Goal: Task Accomplishment & Management: Use online tool/utility

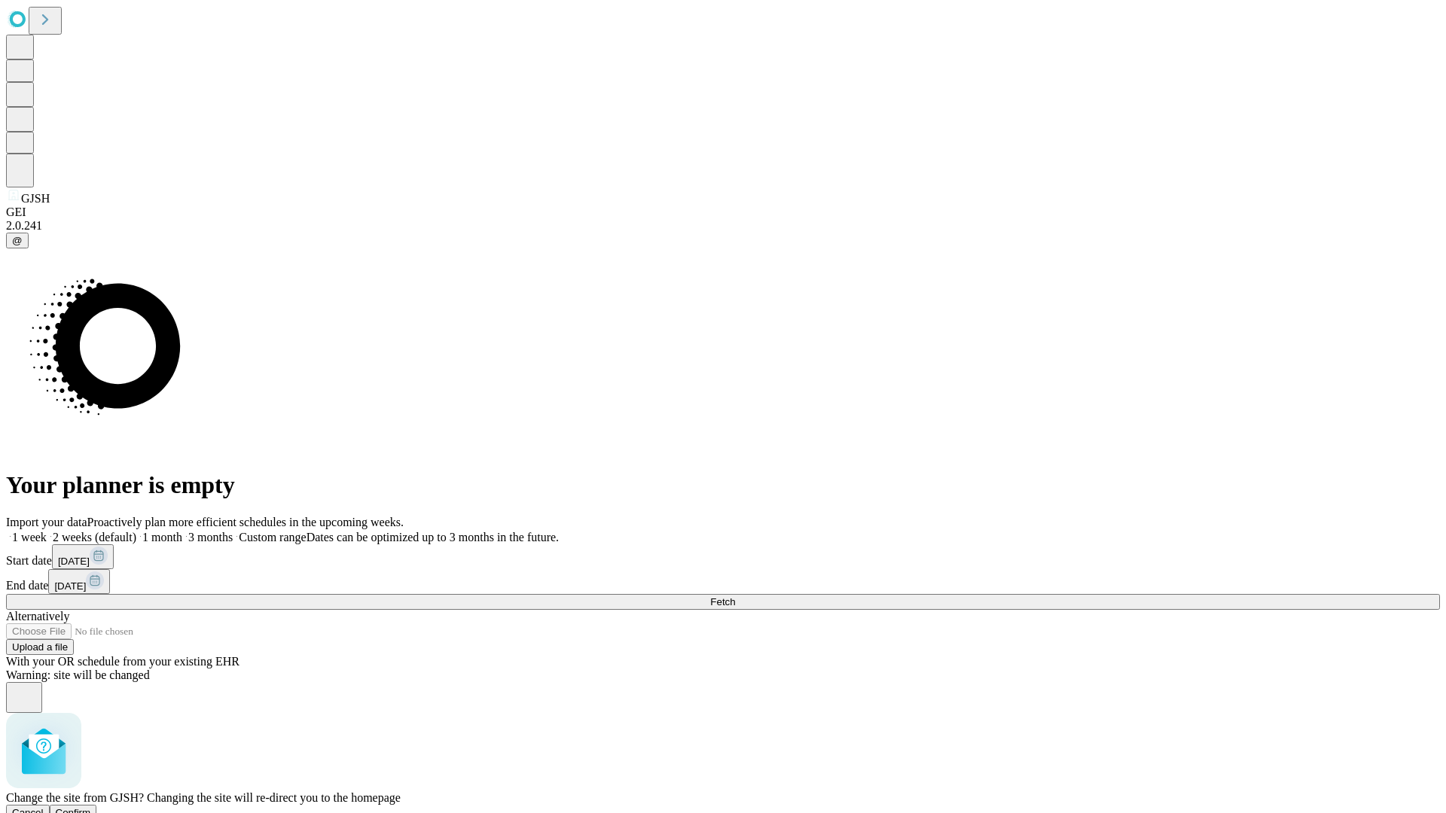
click at [91, 807] on span "Confirm" at bounding box center [73, 812] width 35 height 11
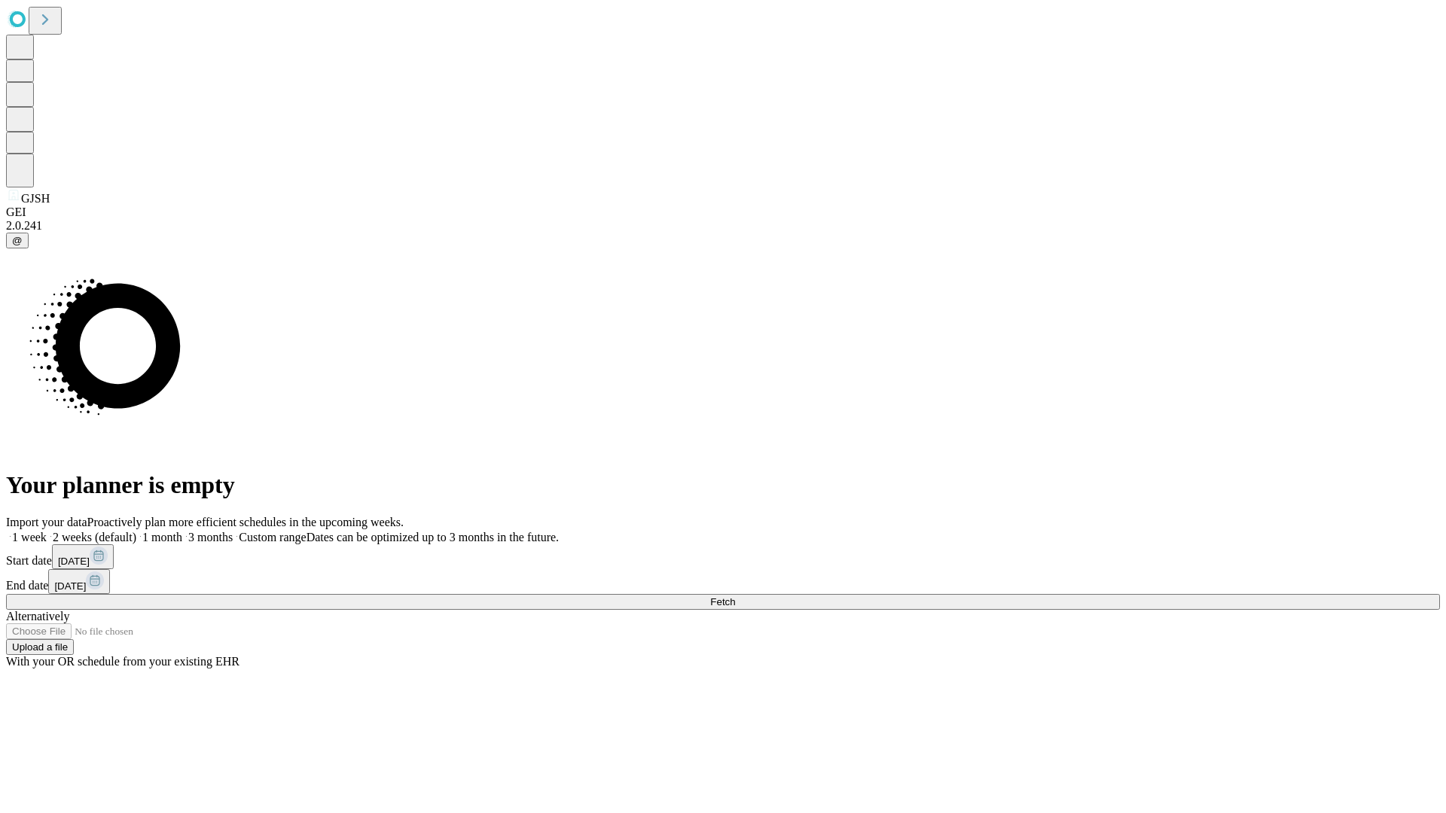
click at [182, 531] on label "1 month" at bounding box center [159, 537] width 46 height 13
click at [735, 596] on span "Fetch" at bounding box center [722, 601] width 25 height 11
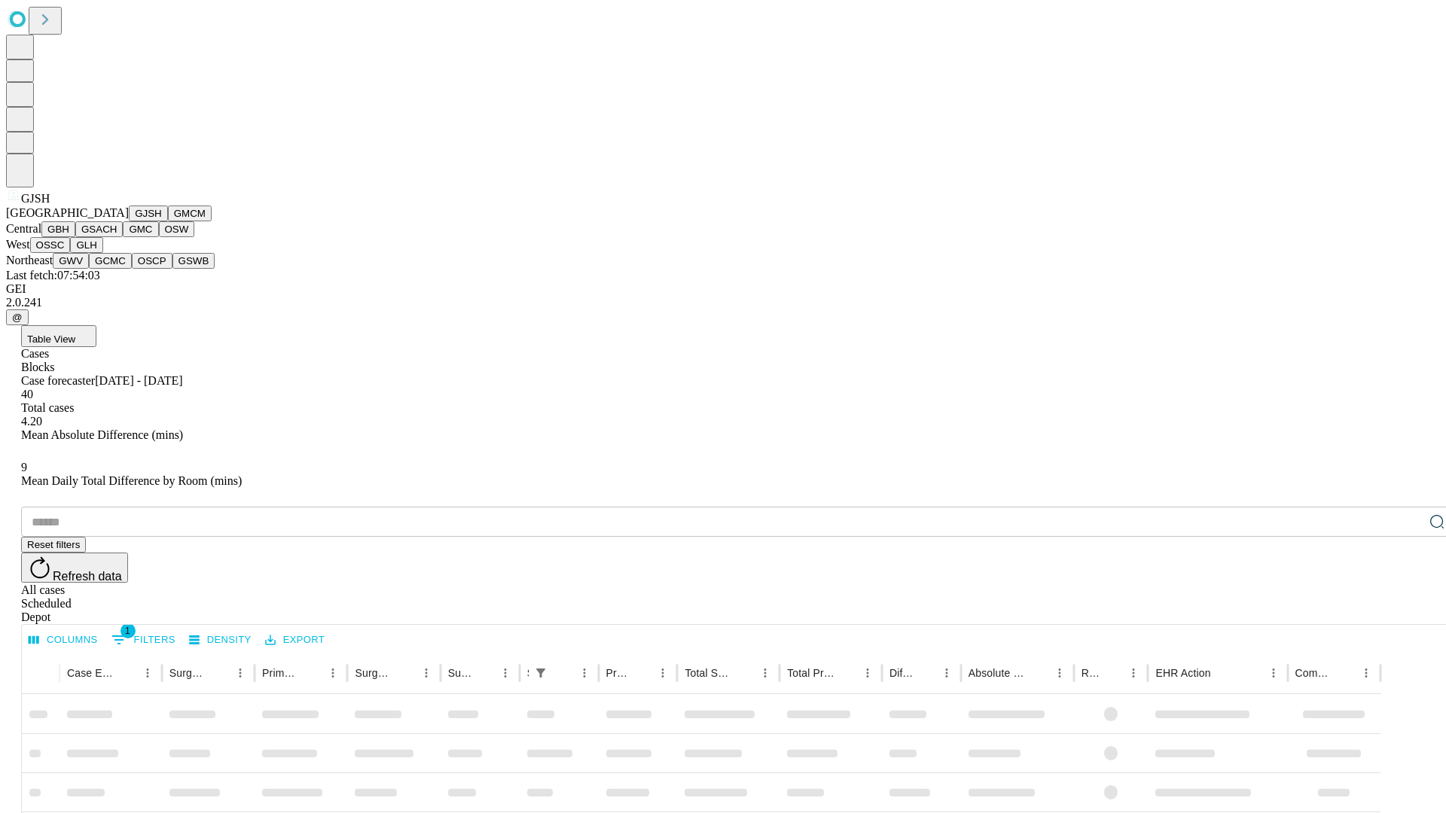
click at [168, 221] on button "GMCM" at bounding box center [190, 214] width 44 height 16
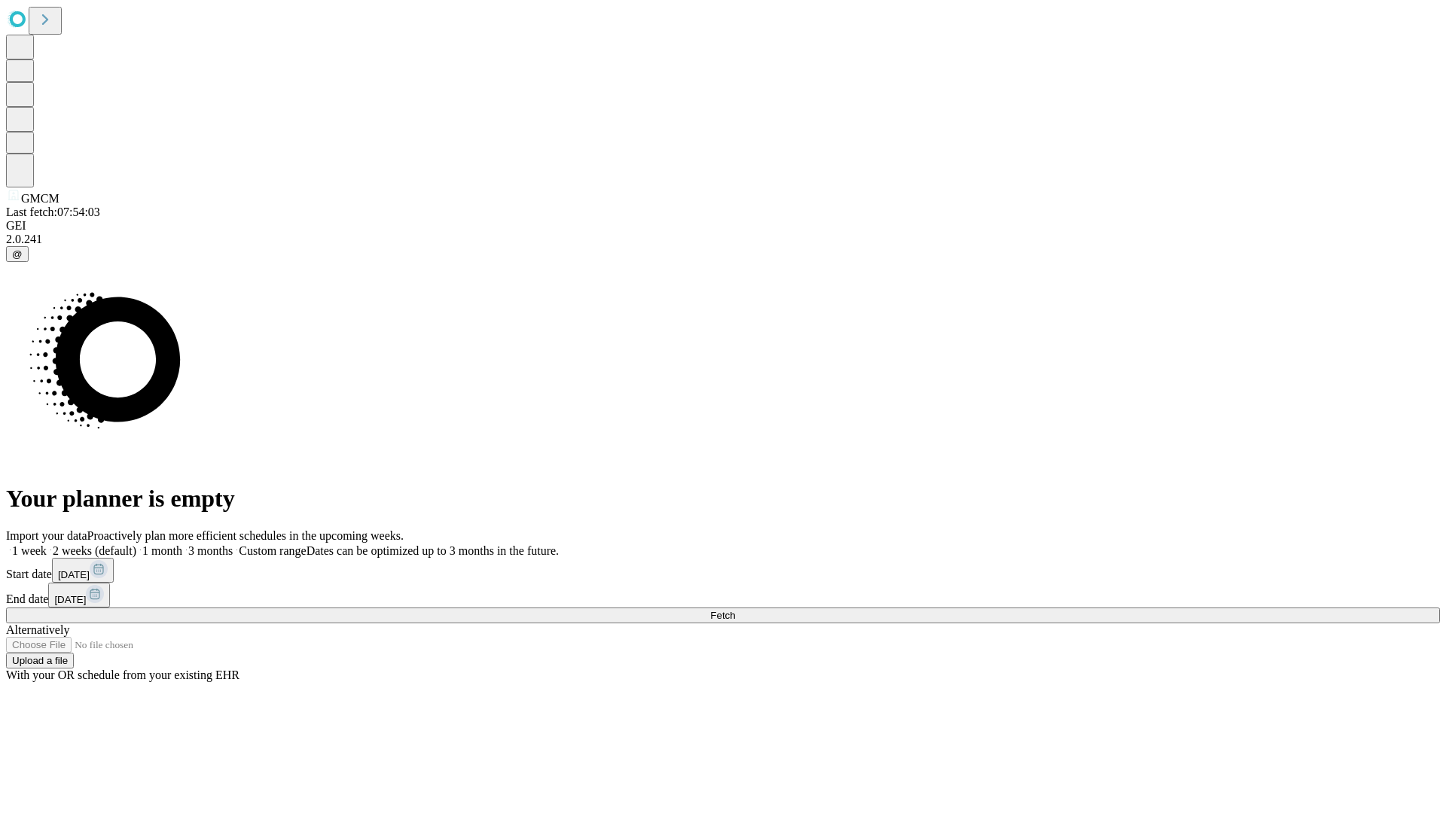
click at [182, 544] on label "1 month" at bounding box center [159, 550] width 46 height 13
click at [735, 610] on span "Fetch" at bounding box center [722, 615] width 25 height 11
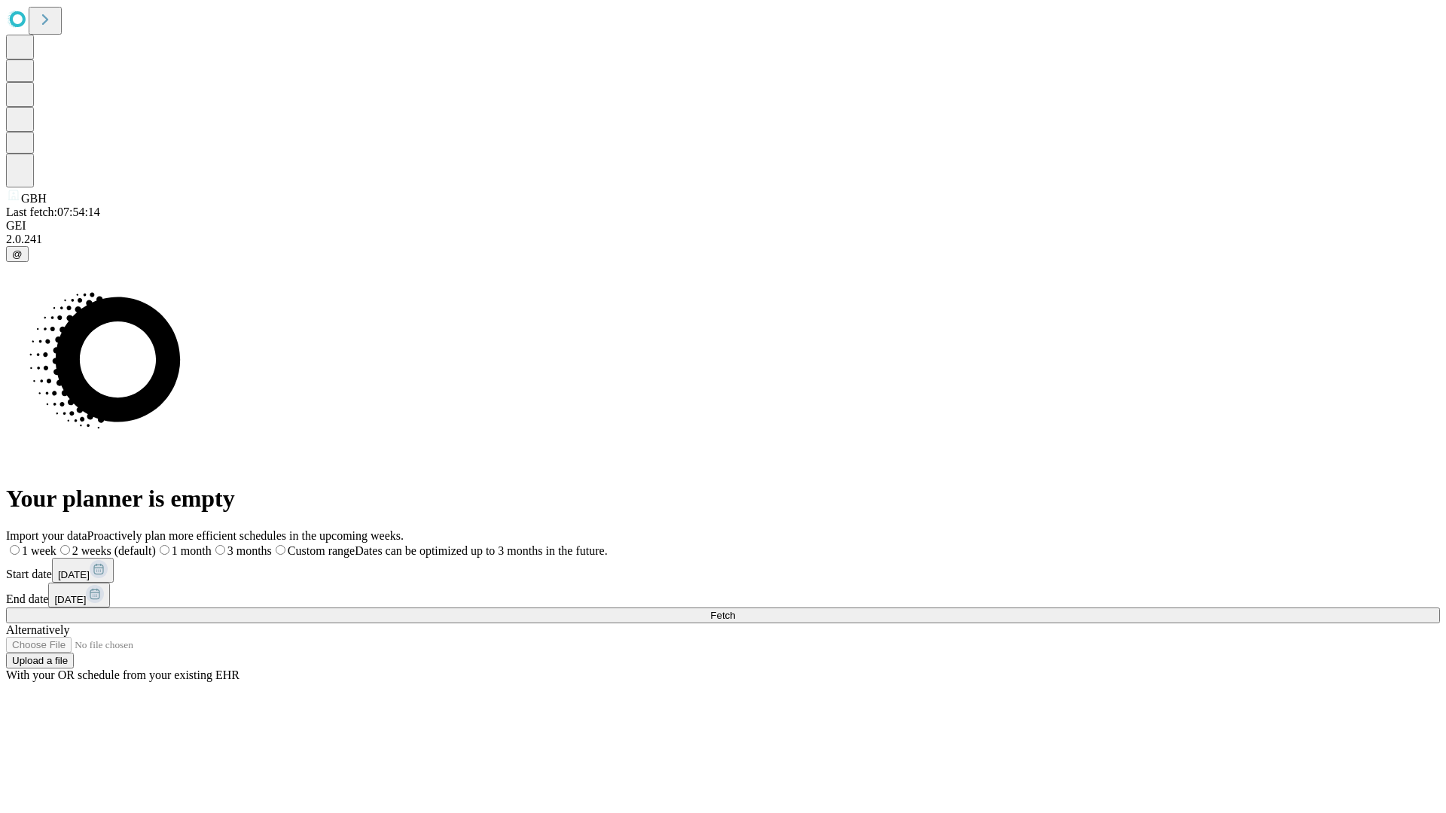
click at [212, 544] on label "1 month" at bounding box center [184, 550] width 56 height 13
click at [735, 610] on span "Fetch" at bounding box center [722, 615] width 25 height 11
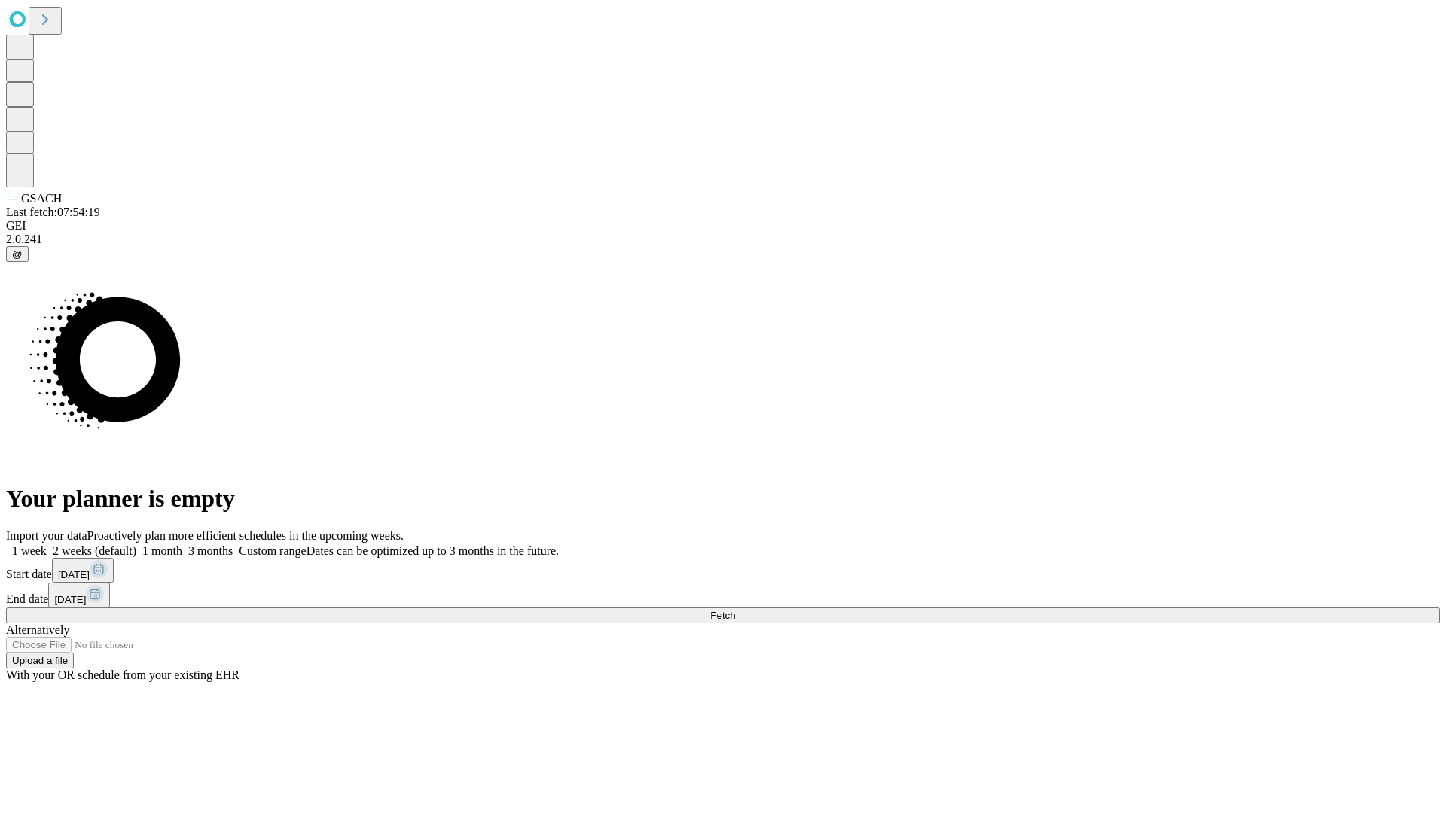
click at [182, 544] on label "1 month" at bounding box center [159, 550] width 46 height 13
click at [735, 610] on span "Fetch" at bounding box center [722, 615] width 25 height 11
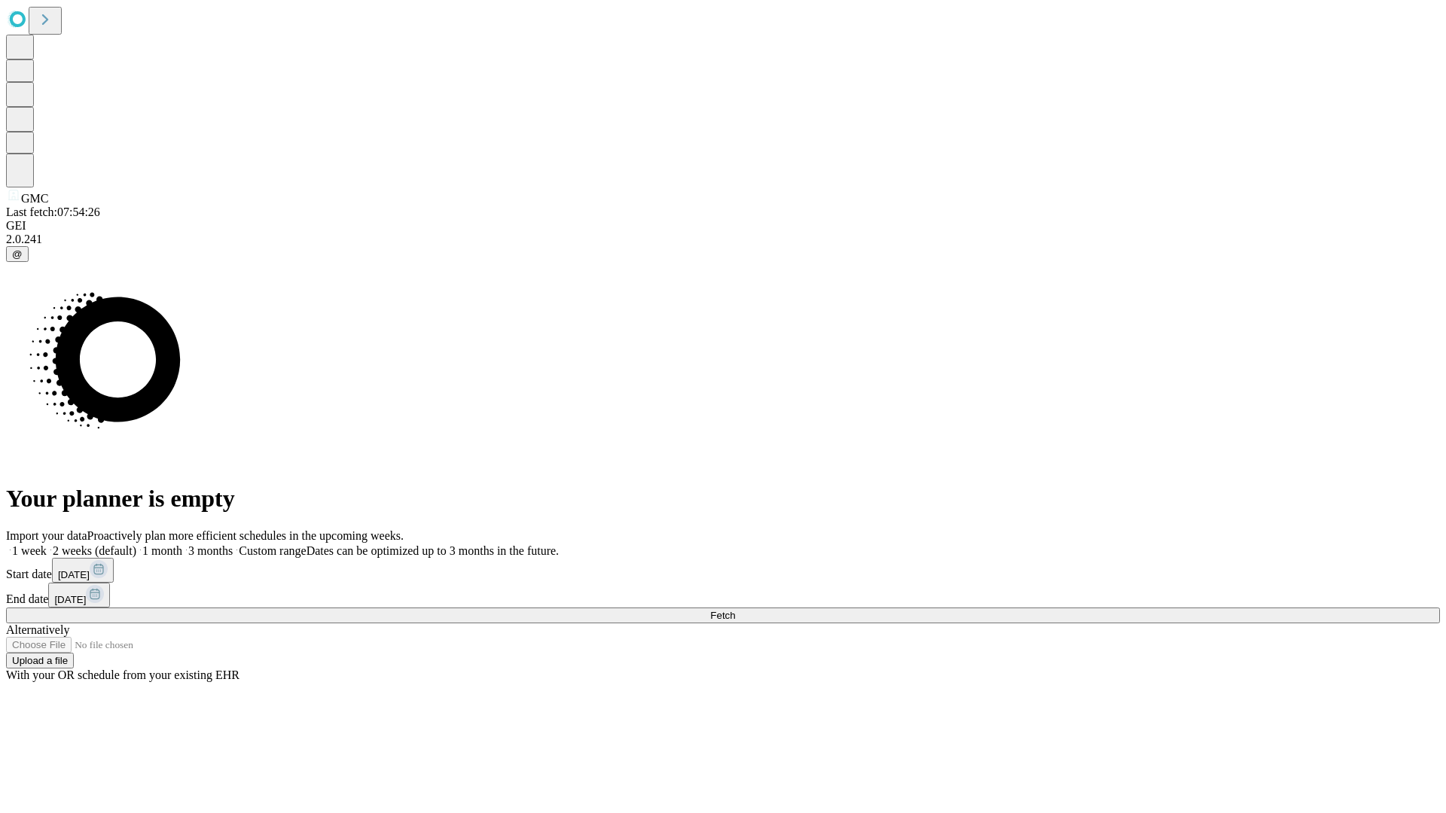
click at [182, 544] on label "1 month" at bounding box center [159, 550] width 46 height 13
click at [735, 610] on span "Fetch" at bounding box center [722, 615] width 25 height 11
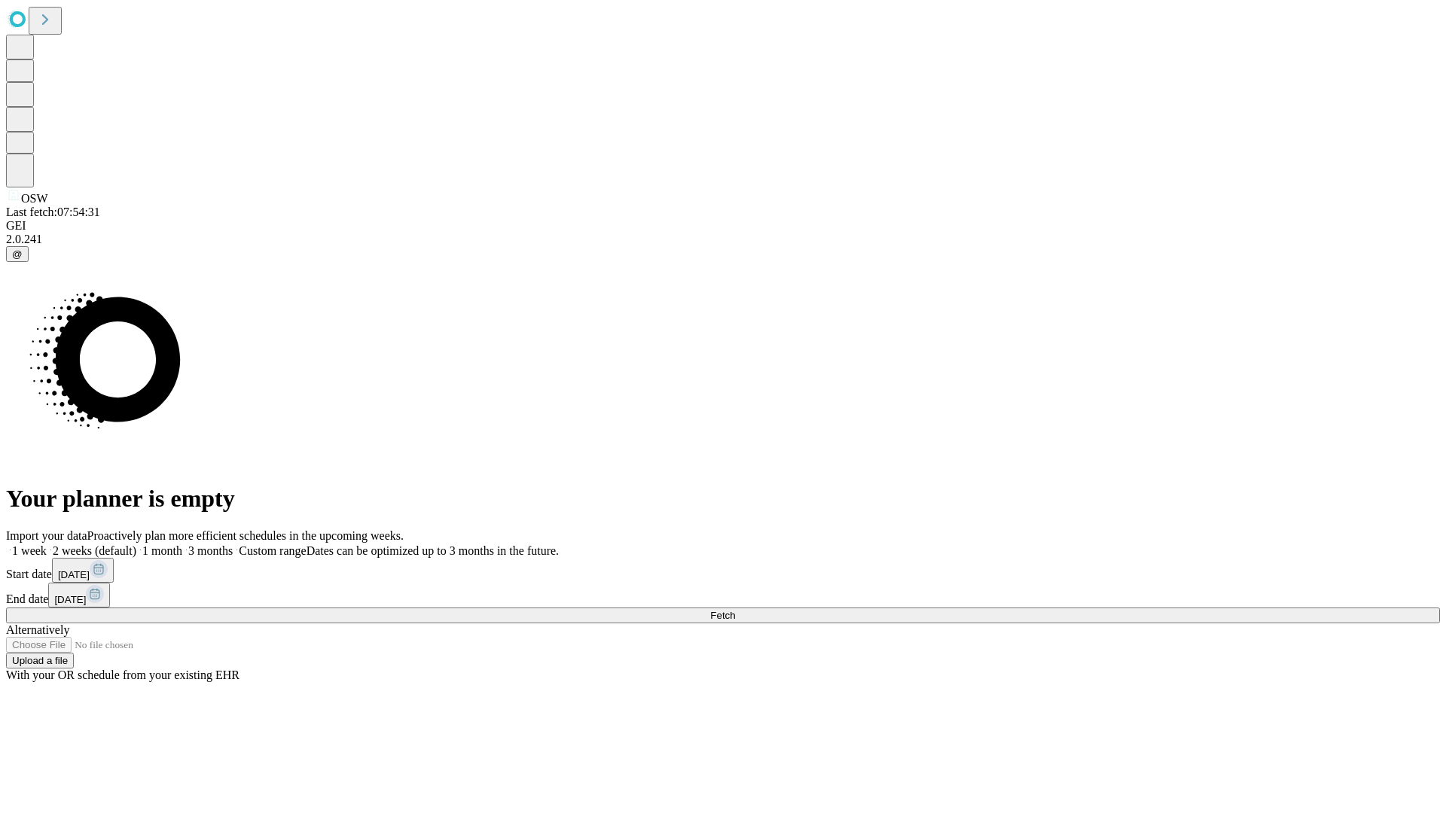
click at [182, 544] on label "1 month" at bounding box center [159, 550] width 46 height 13
click at [735, 610] on span "Fetch" at bounding box center [722, 615] width 25 height 11
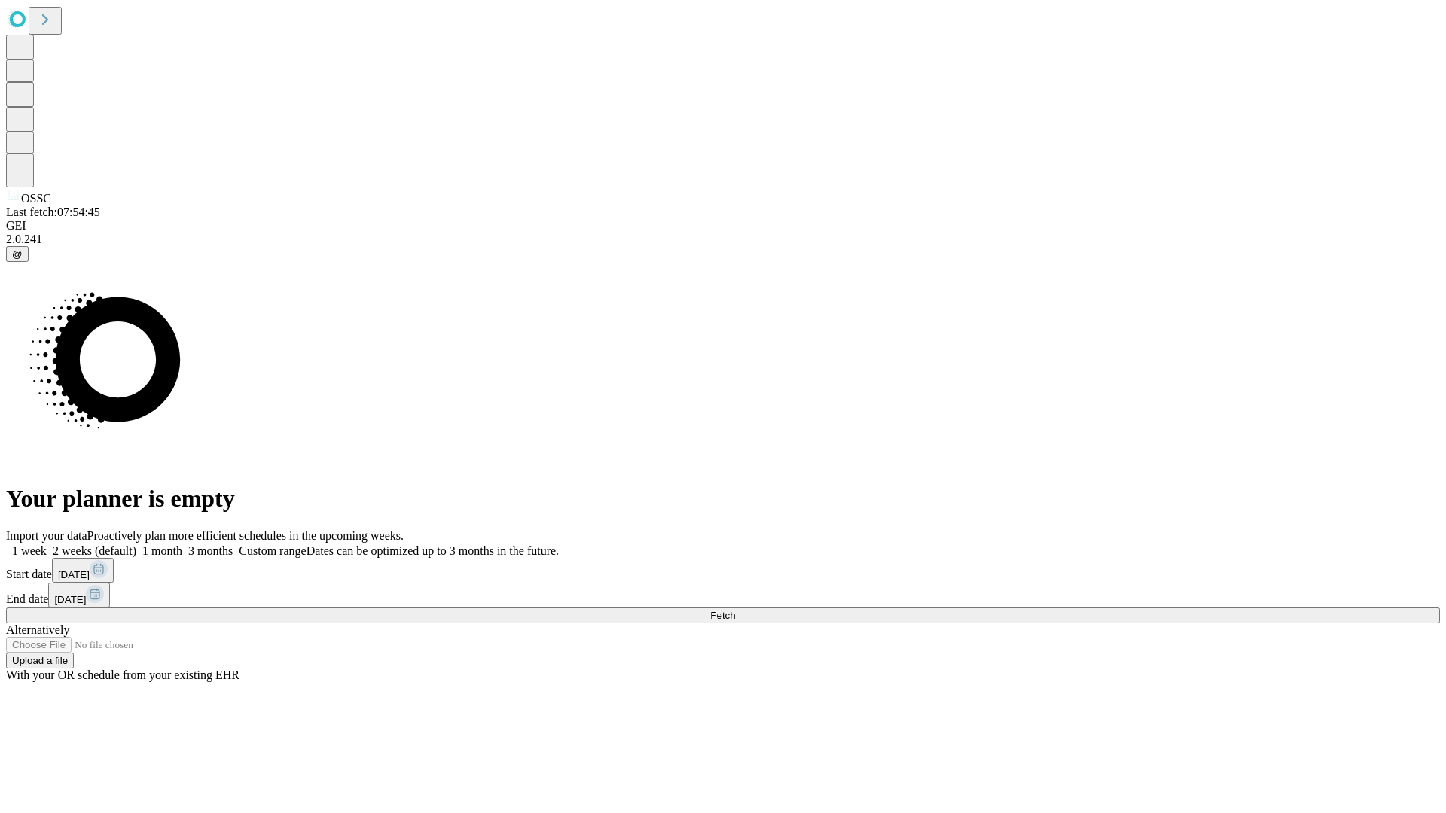
click at [182, 544] on label "1 month" at bounding box center [159, 550] width 46 height 13
click at [735, 610] on span "Fetch" at bounding box center [722, 615] width 25 height 11
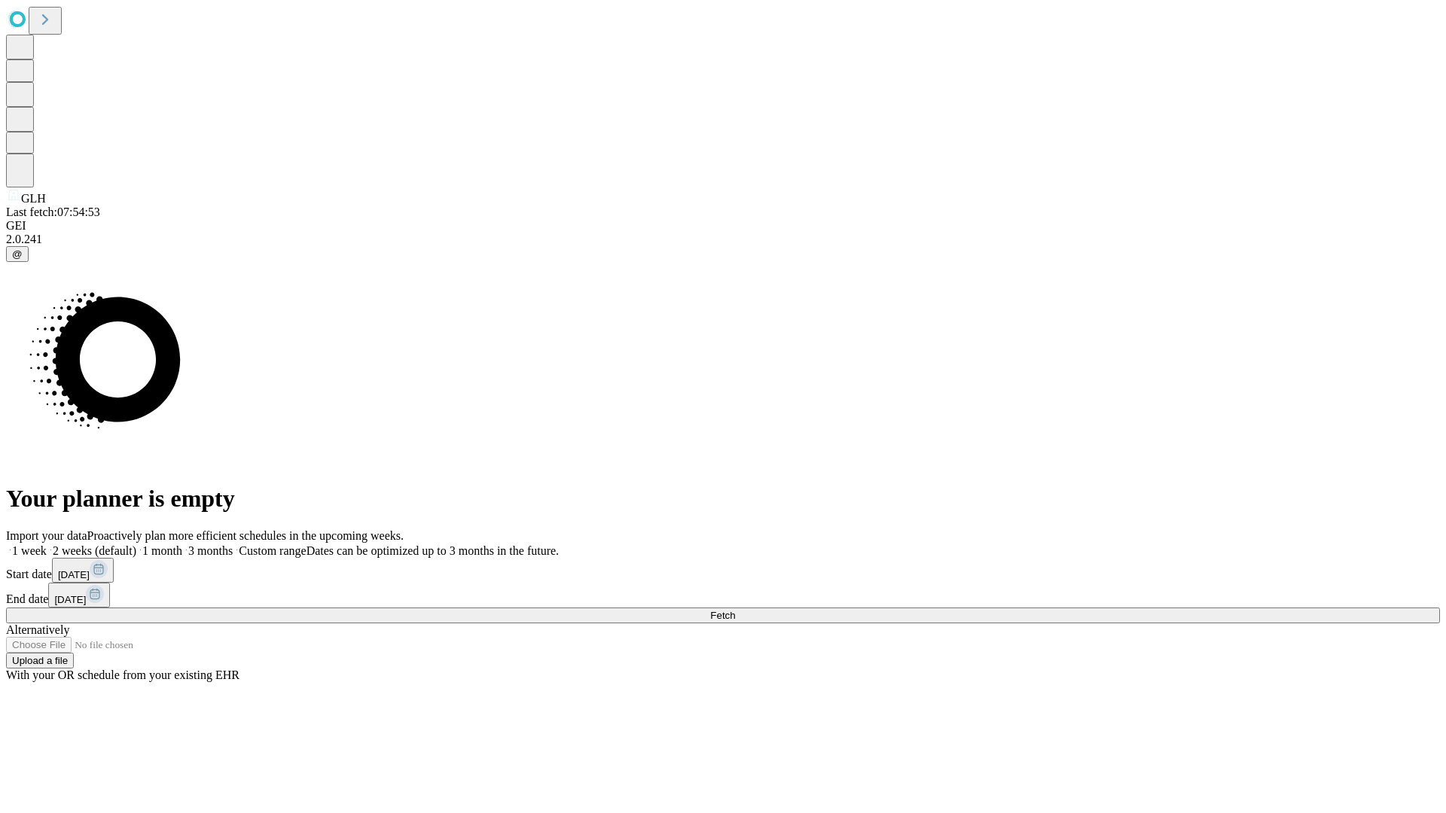
click at [735, 610] on span "Fetch" at bounding box center [722, 615] width 25 height 11
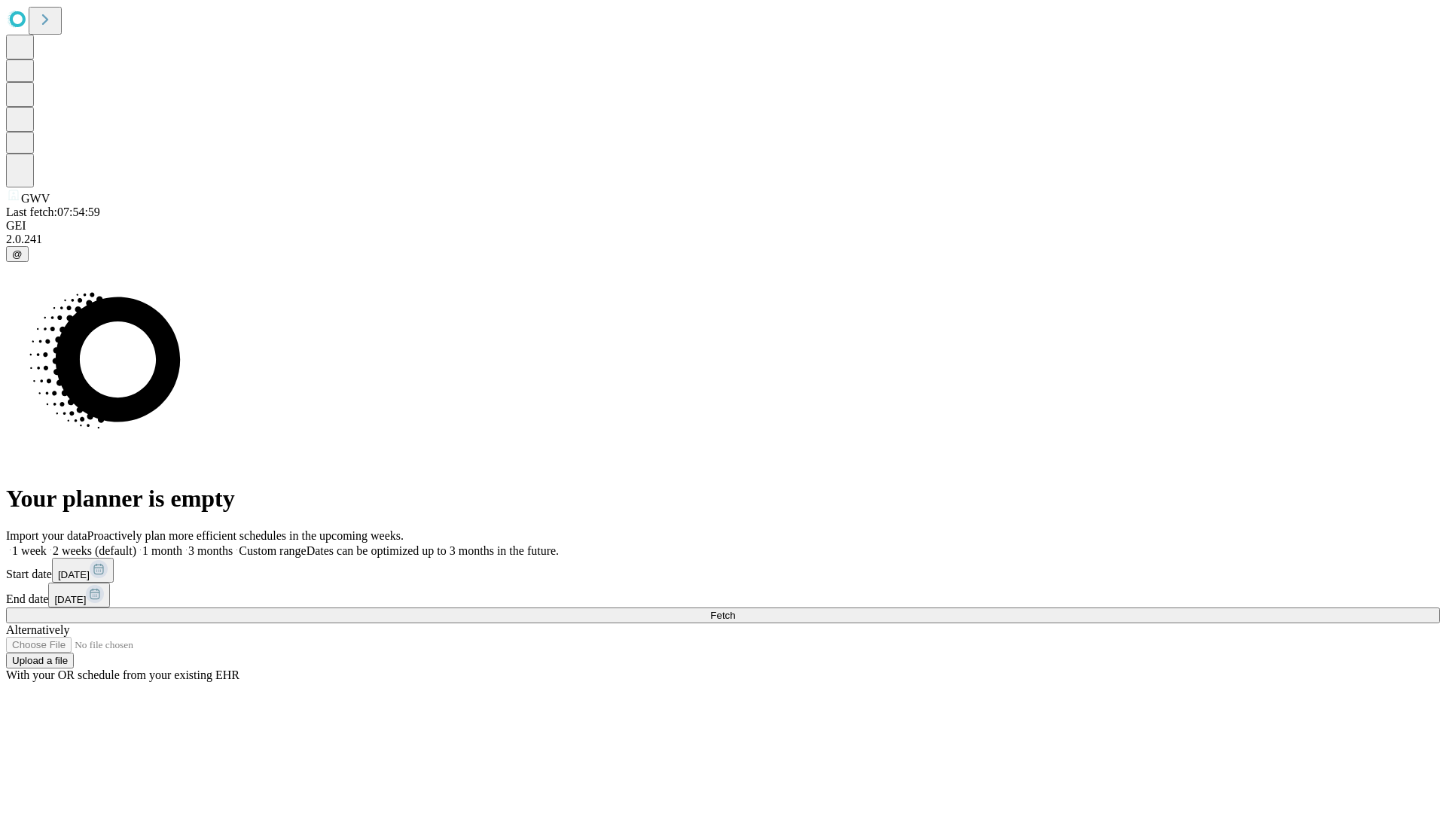
click at [182, 544] on label "1 month" at bounding box center [159, 550] width 46 height 13
click at [735, 610] on span "Fetch" at bounding box center [722, 615] width 25 height 11
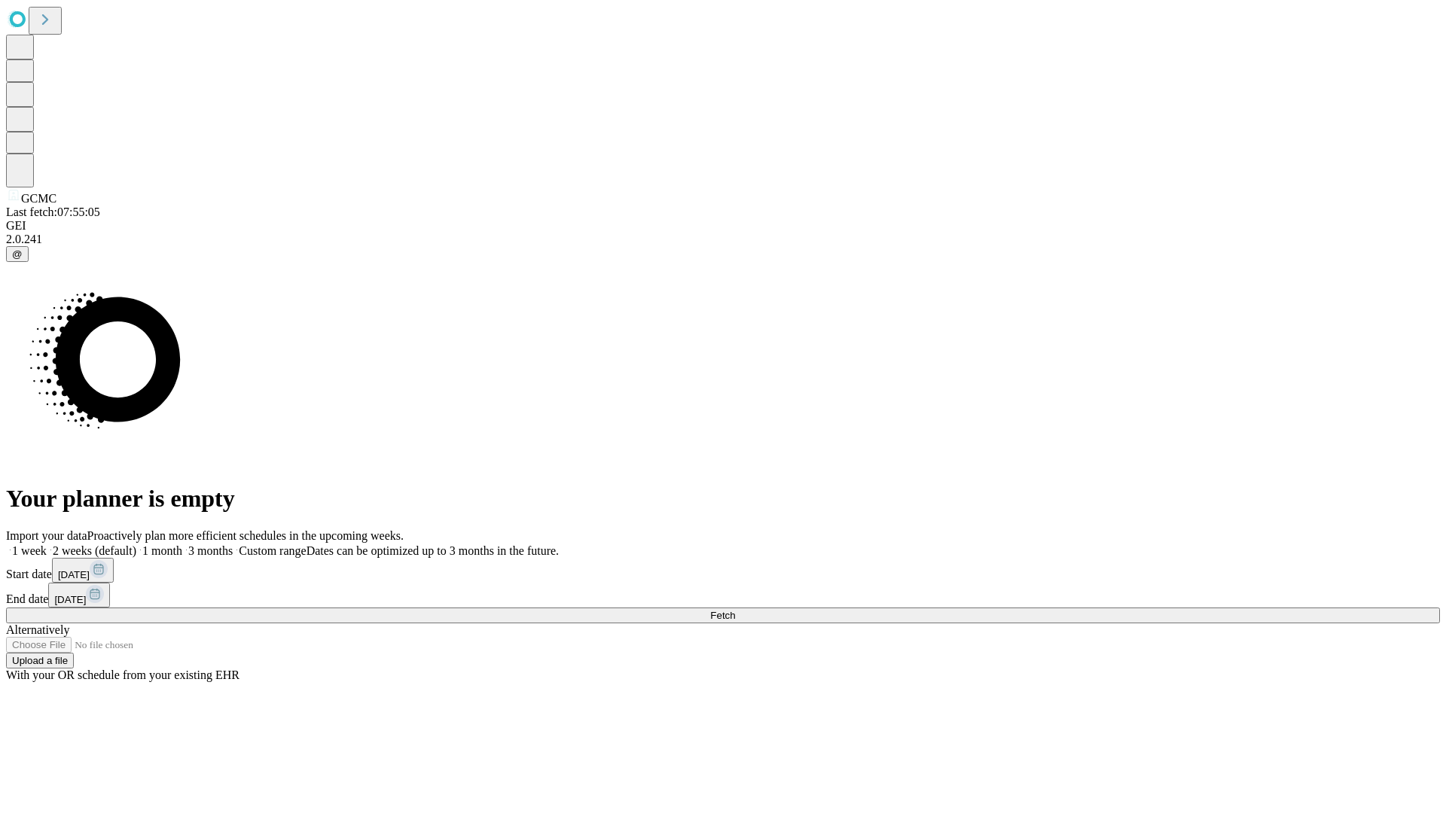
click at [182, 544] on label "1 month" at bounding box center [159, 550] width 46 height 13
click at [735, 610] on span "Fetch" at bounding box center [722, 615] width 25 height 11
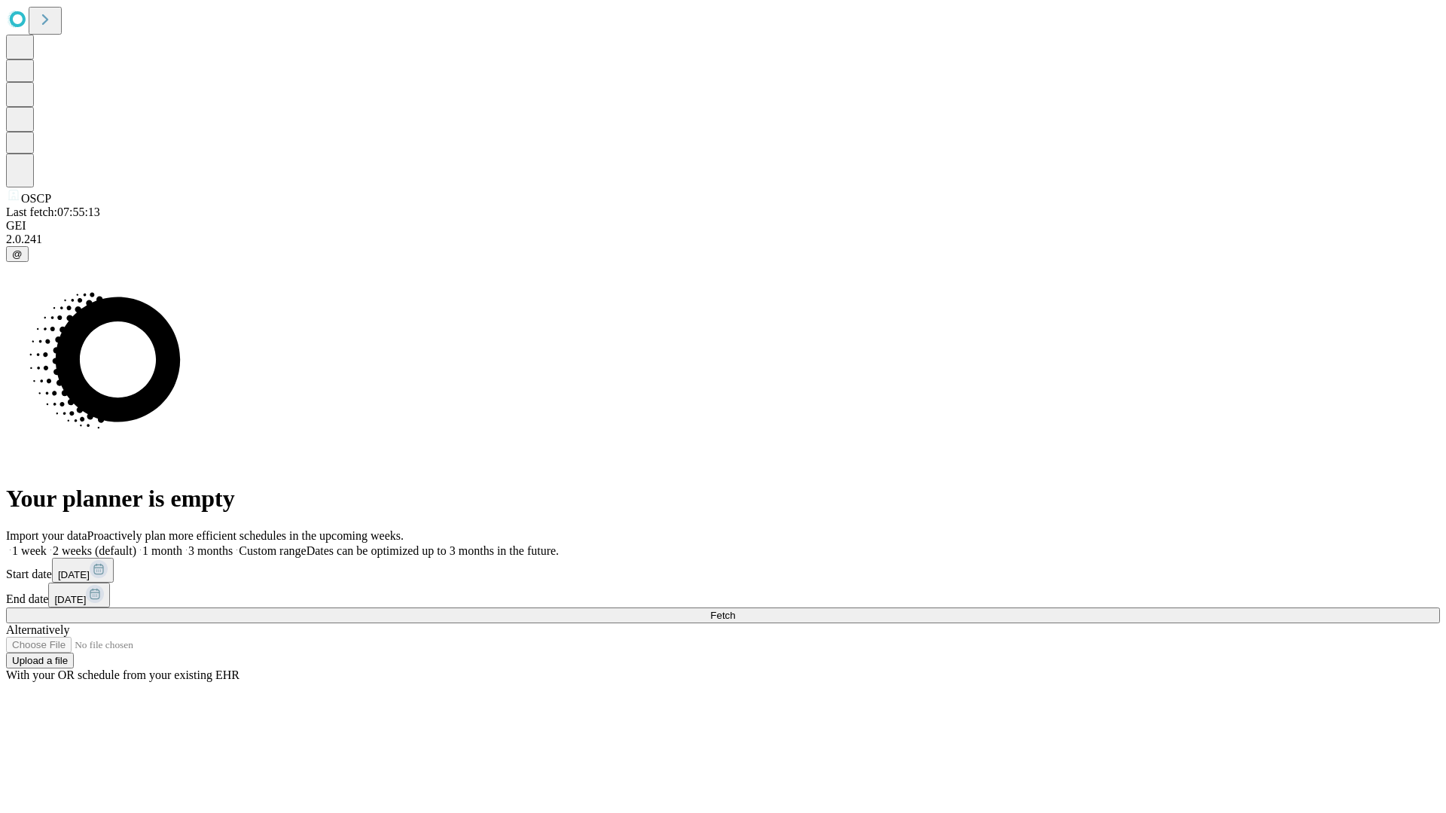
click at [182, 544] on label "1 month" at bounding box center [159, 550] width 46 height 13
click at [735, 610] on span "Fetch" at bounding box center [722, 615] width 25 height 11
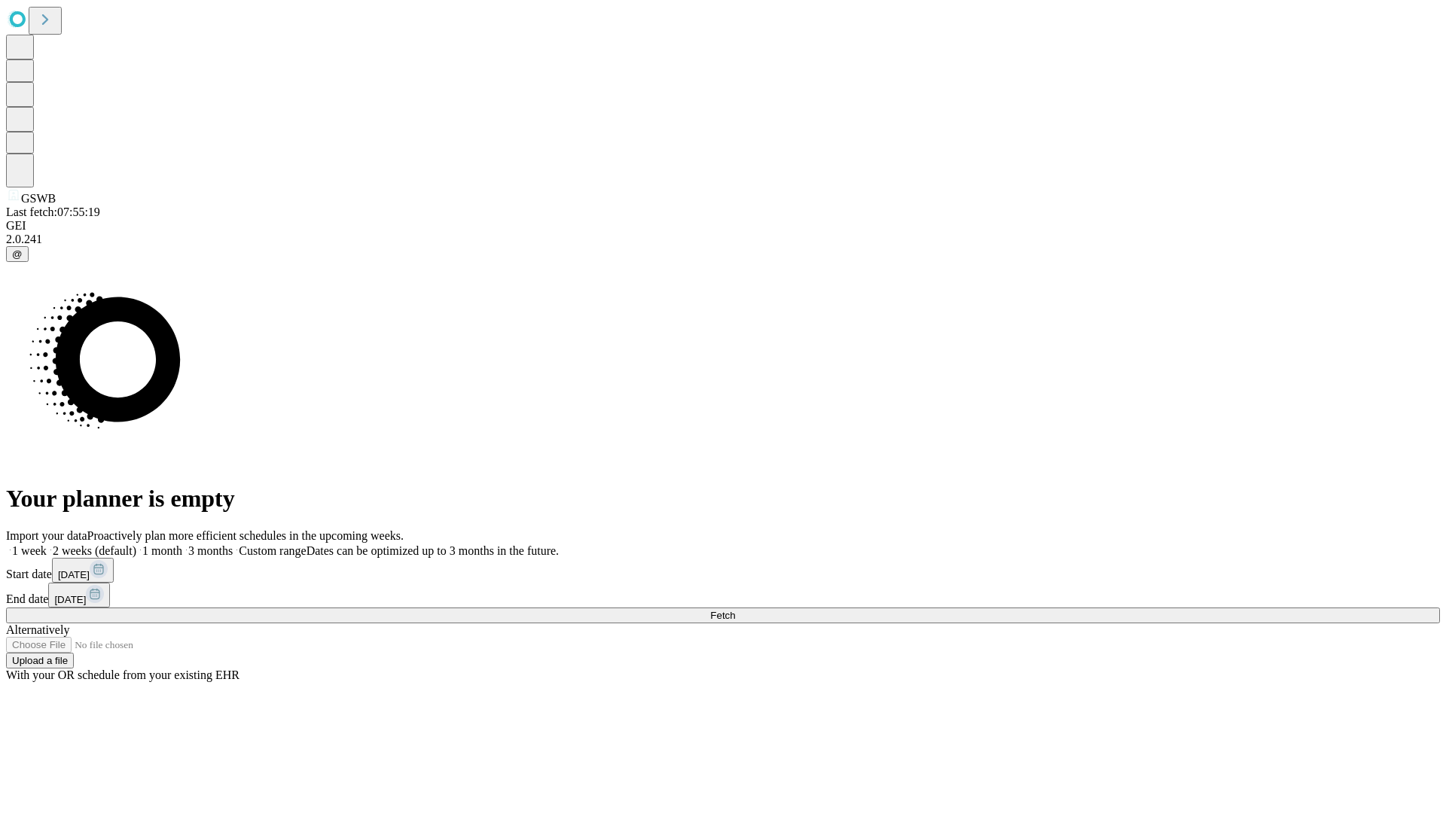
click at [182, 544] on label "1 month" at bounding box center [159, 550] width 46 height 13
click at [735, 610] on span "Fetch" at bounding box center [722, 615] width 25 height 11
